Goal: Transaction & Acquisition: Purchase product/service

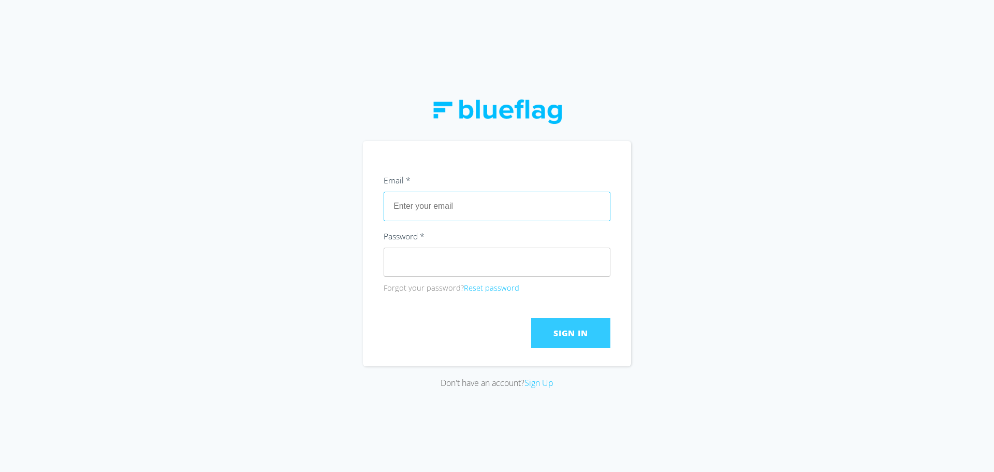
type input "[EMAIL_ADDRESS][DOMAIN_NAME]"
click at [562, 330] on span "Sign In" at bounding box center [570, 332] width 34 height 11
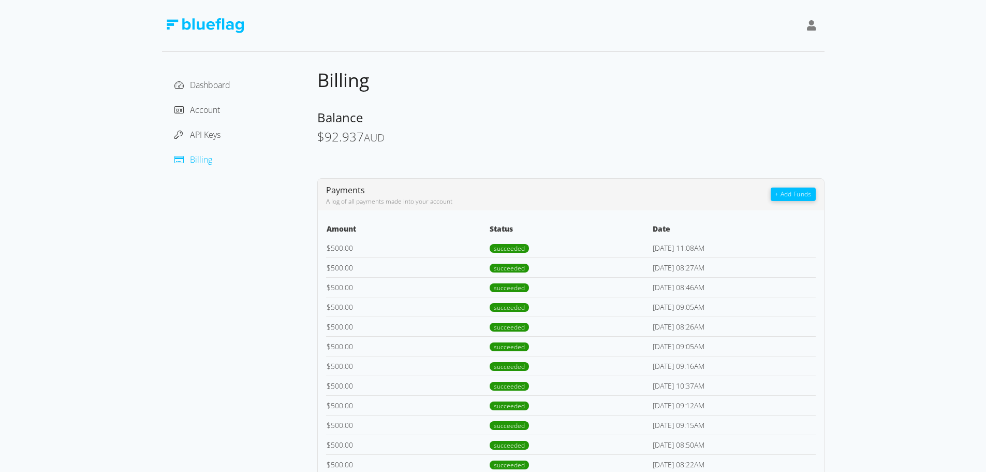
click at [800, 195] on button "+ Add Funds" at bounding box center [793, 193] width 45 height 13
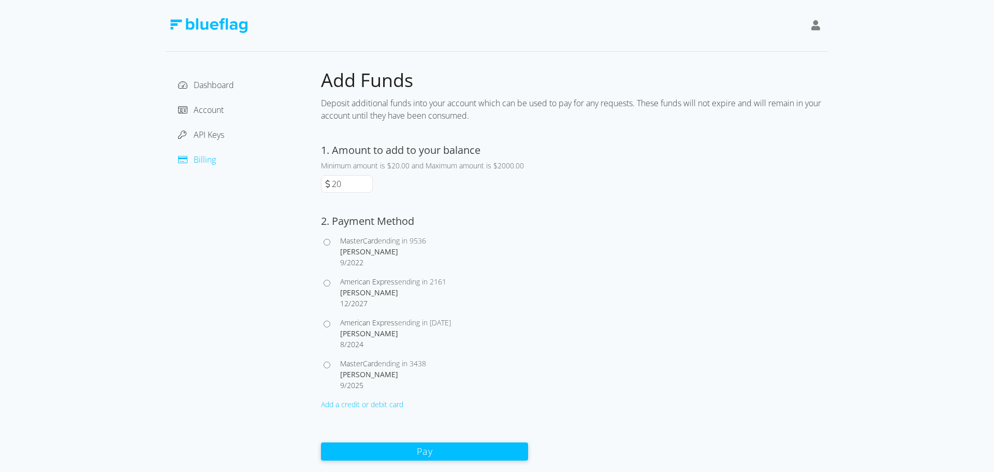
drag, startPoint x: 352, startPoint y: 184, endPoint x: 325, endPoint y: 185, distance: 27.0
click at [325, 185] on div "20" at bounding box center [347, 184] width 52 height 18
type input "500"
click at [328, 284] on input "American Express ending in [STREET_ADDRESS][PERSON_NAME]" at bounding box center [327, 283] width 7 height 7
radio input "true"
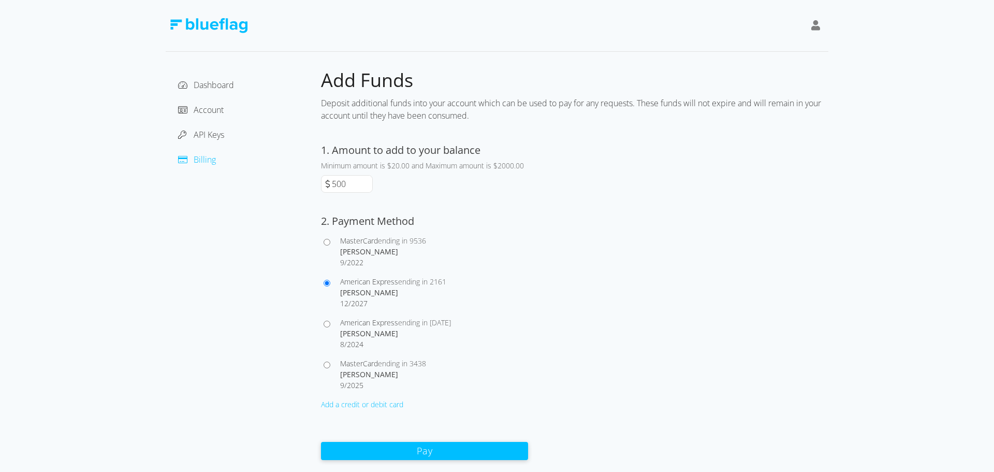
click at [449, 443] on button "Pay" at bounding box center [424, 451] width 207 height 18
